Goal: Transaction & Acquisition: Purchase product/service

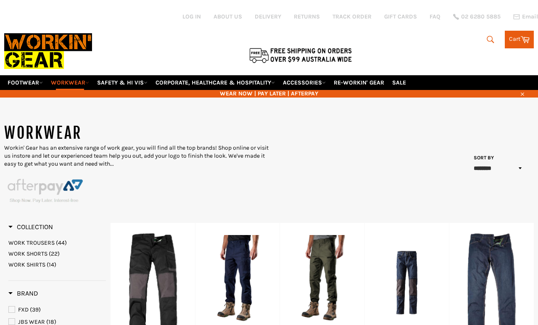
select select "******"
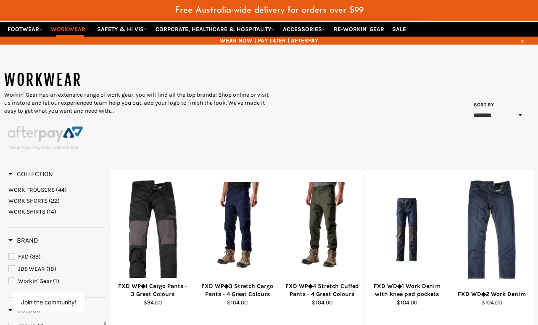
scroll to position [74, 0]
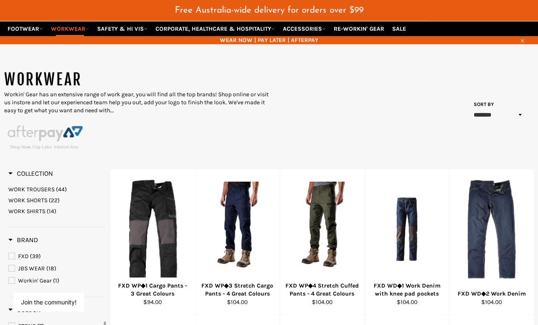
click at [23, 207] on link "WORK SHIRTS (14)" at bounding box center [56, 211] width 97 height 8
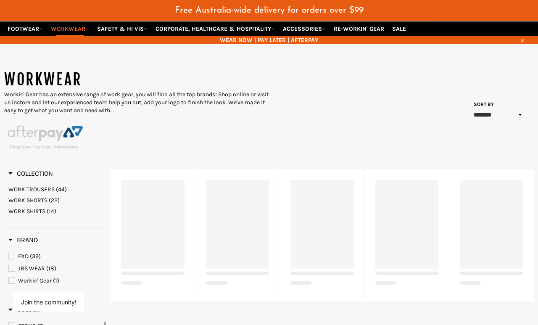
scroll to position [75, 0]
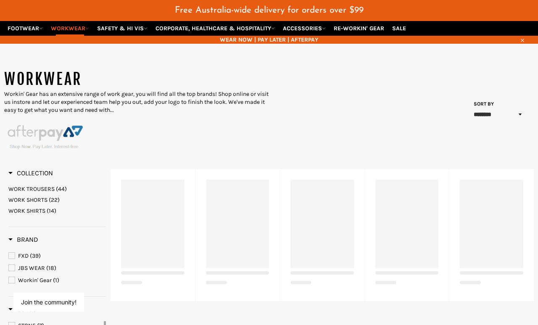
select select "******"
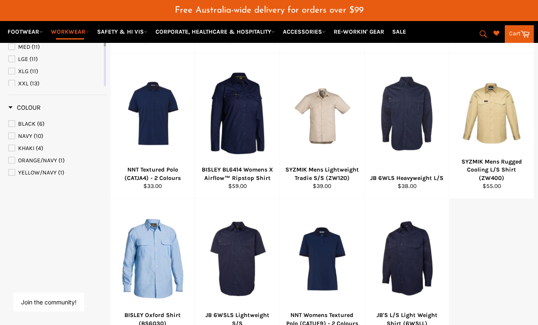
scroll to position [281, 0]
click at [12, 145] on span "KHAKI" at bounding box center [12, 148] width 6 height 6
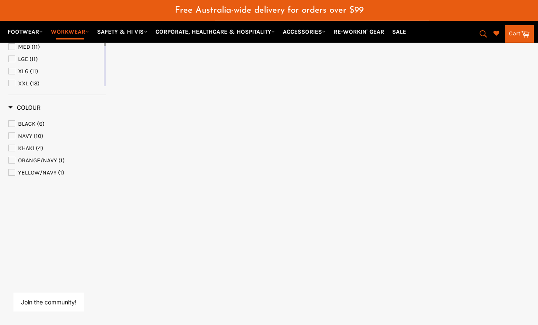
select select "******"
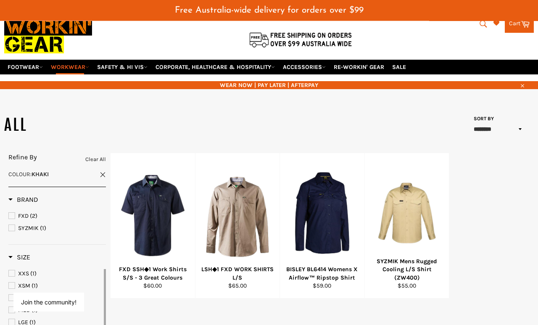
scroll to position [36, 0]
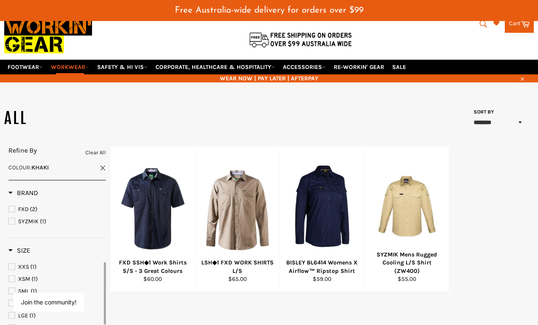
click at [320, 197] on div at bounding box center [321, 206] width 63 height 99
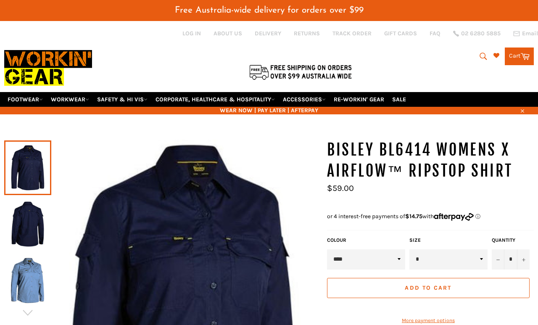
click at [26, 269] on img at bounding box center [27, 280] width 39 height 46
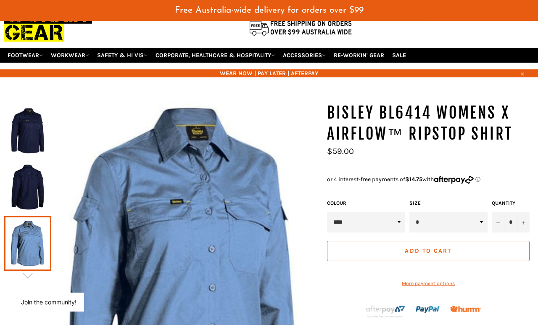
scroll to position [48, 0]
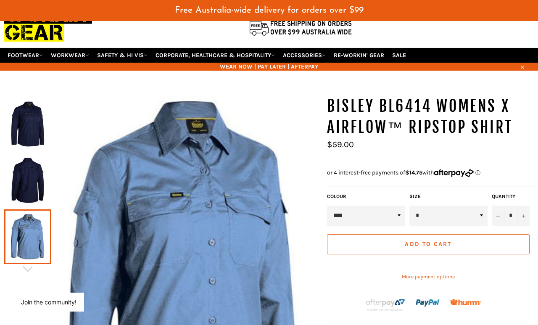
click at [380, 209] on select "**** **** ***** ********" at bounding box center [366, 215] width 78 height 20
select select "*****"
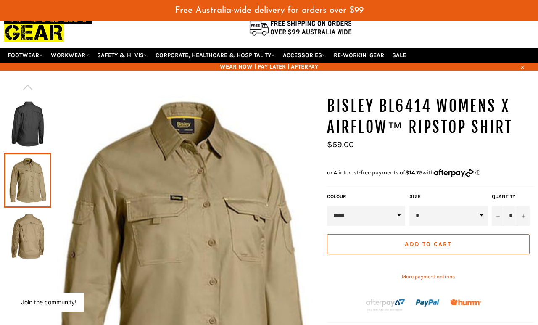
click at [16, 222] on img at bounding box center [27, 236] width 39 height 46
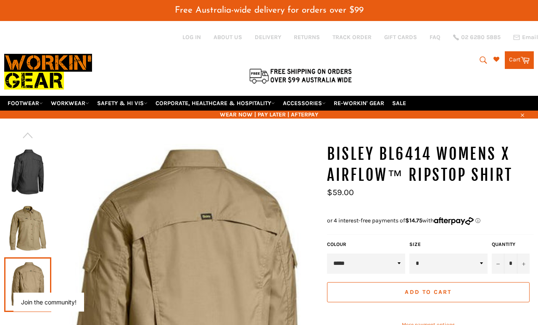
click at [89, 101] on icon at bounding box center [87, 103] width 4 height 4
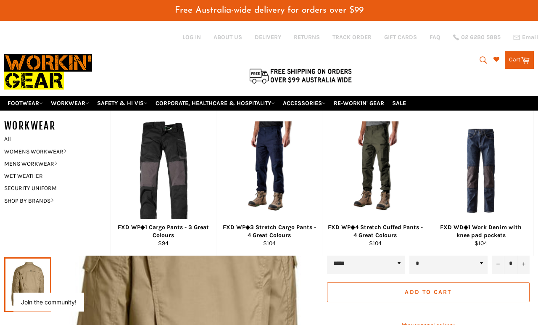
click at [31, 145] on link "WOMENS WORKWEAR" at bounding box center [51, 151] width 102 height 12
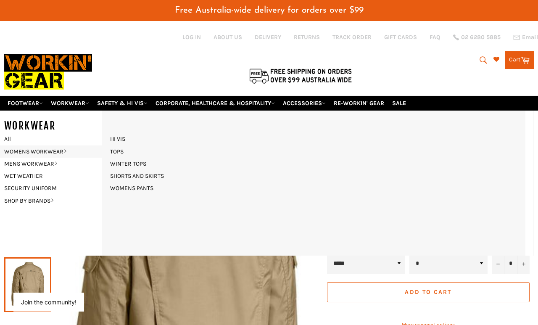
click at [113, 145] on link "TOPS" at bounding box center [117, 151] width 22 height 12
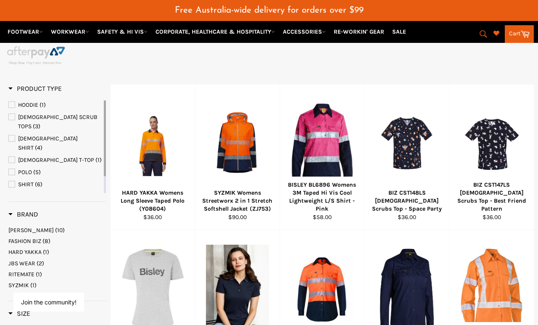
scroll to position [173, 0]
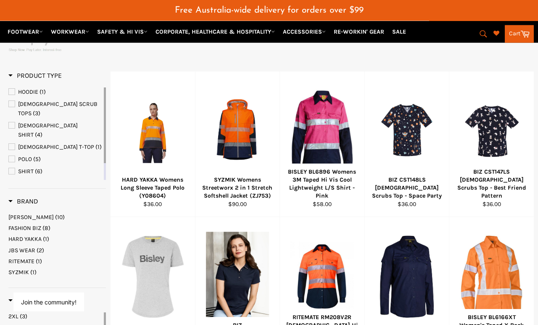
click at [20, 268] on span "SYZMIK" at bounding box center [18, 271] width 21 height 7
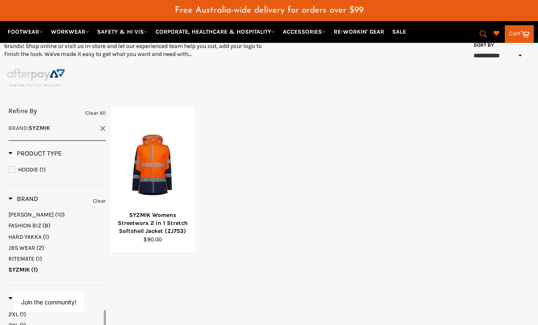
click at [25, 266] on span "SYZMIK" at bounding box center [18, 269] width 21 height 7
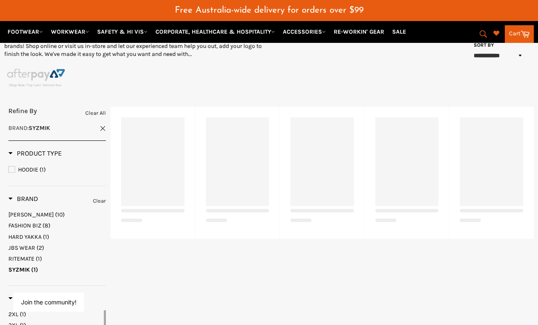
scroll to position [137, 0]
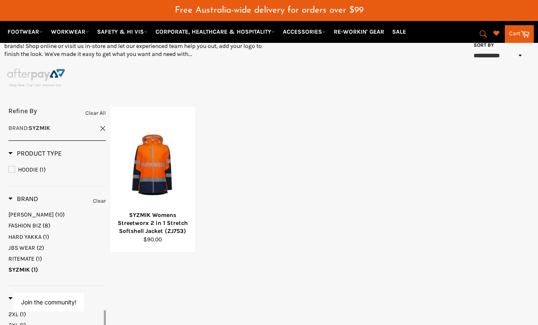
click at [94, 196] on link "Clear" at bounding box center [99, 200] width 13 height 9
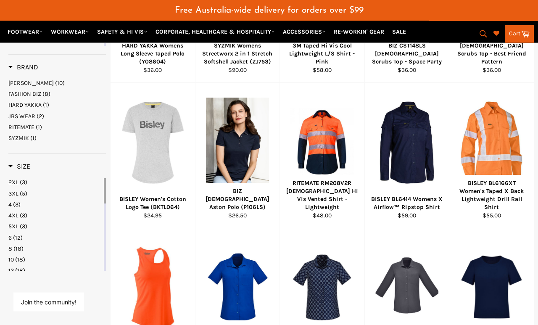
scroll to position [307, 0]
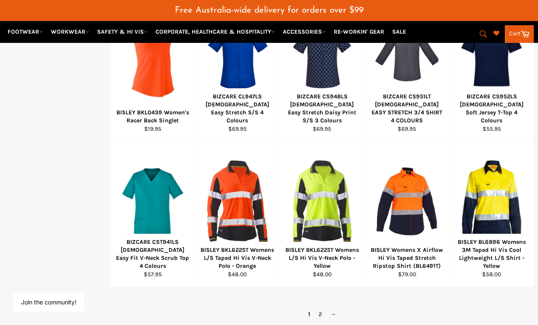
click at [333, 299] on link "→" at bounding box center [333, 314] width 14 height 12
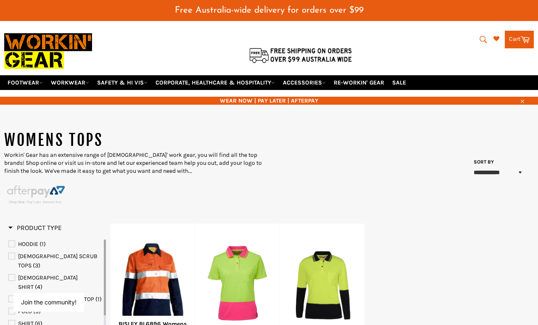
scroll to position [20, 0]
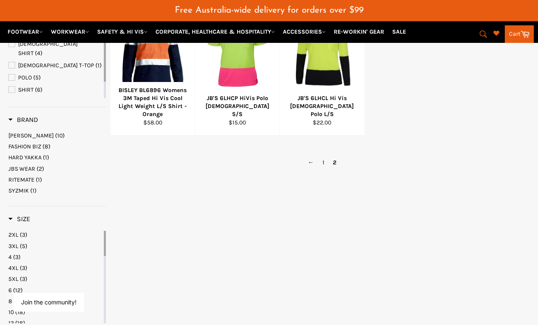
click at [18, 187] on span "SYZMIK" at bounding box center [18, 190] width 21 height 7
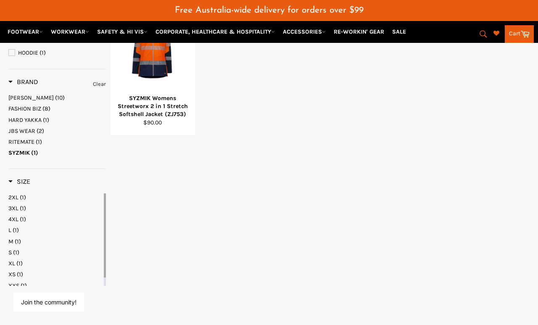
click at [36, 215] on link "4XL (1)" at bounding box center [55, 219] width 94 height 8
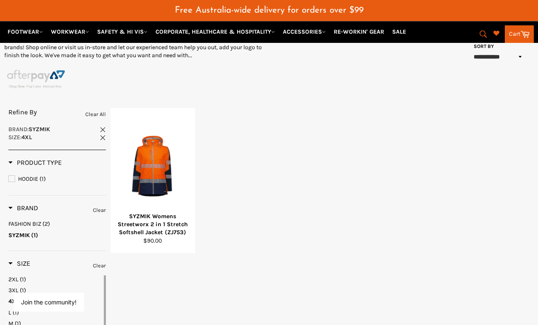
scroll to position [136, 0]
click at [97, 206] on link "Clear" at bounding box center [99, 210] width 13 height 9
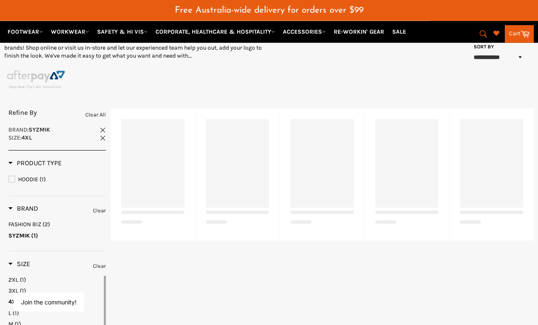
scroll to position [136, 0]
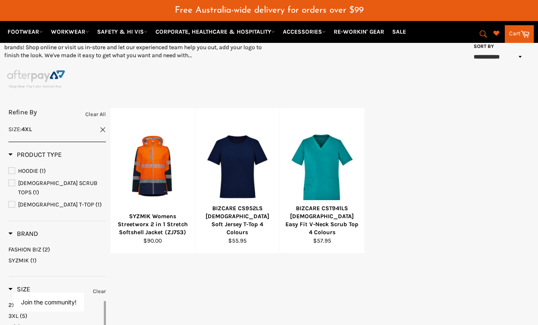
click at [94, 286] on link "Clear" at bounding box center [99, 290] width 13 height 9
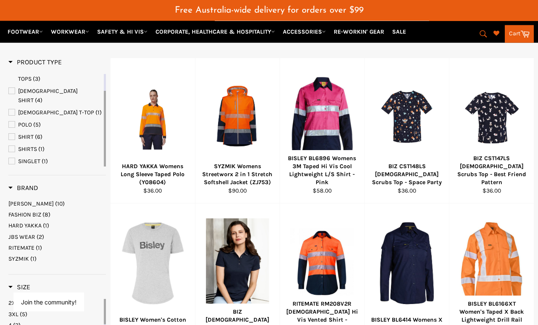
scroll to position [187, 0]
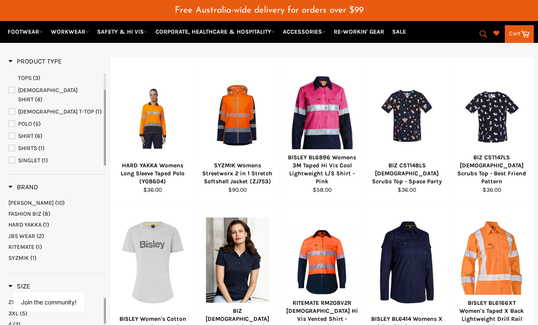
click at [402, 257] on div at bounding box center [406, 262] width 63 height 99
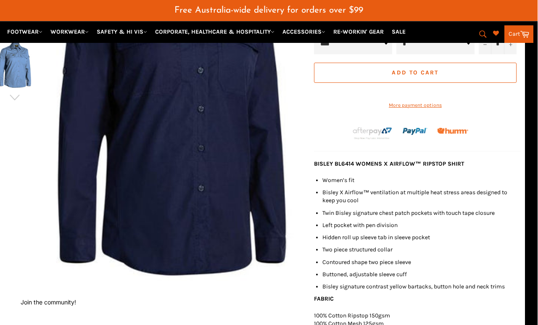
scroll to position [219, 13]
